Goal: Transaction & Acquisition: Purchase product/service

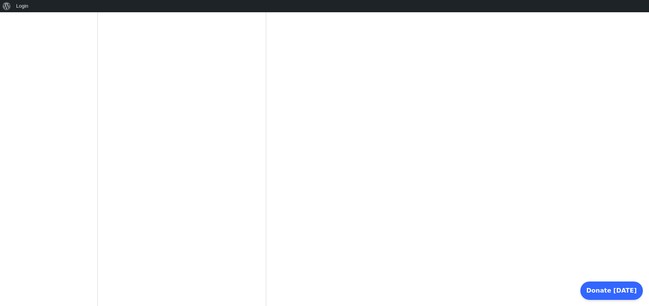
scroll to position [265, 0]
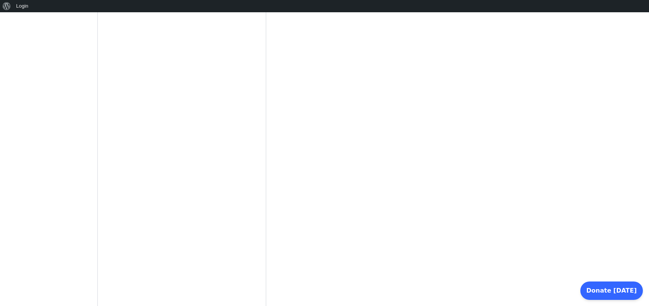
scroll to position [441, 0]
click at [611, 295] on span "Donate [DATE]" at bounding box center [611, 290] width 50 height 9
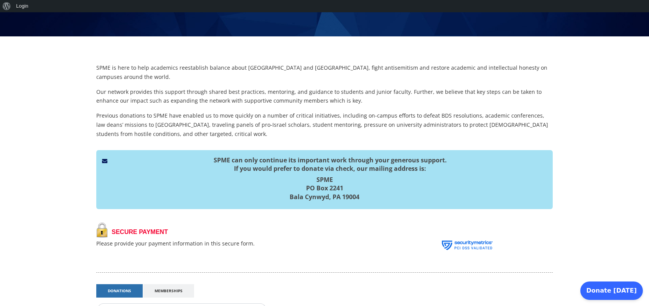
scroll to position [0, 0]
